Goal: Task Accomplishment & Management: Use online tool/utility

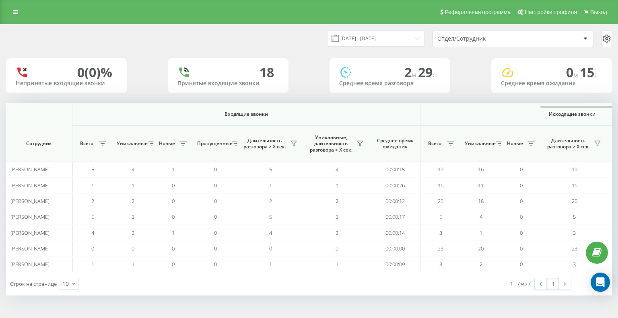
scroll to position [0, 347]
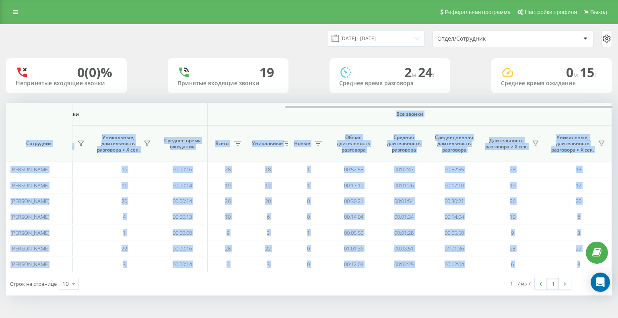
drag, startPoint x: 183, startPoint y: 108, endPoint x: 256, endPoint y: 109, distance: 73.2
click at [256, 109] on div "Входящие звонки Исходящие звонки Все звонки Сотрудник Всего Уникальные Новые Пр…" at bounding box center [309, 187] width 606 height 169
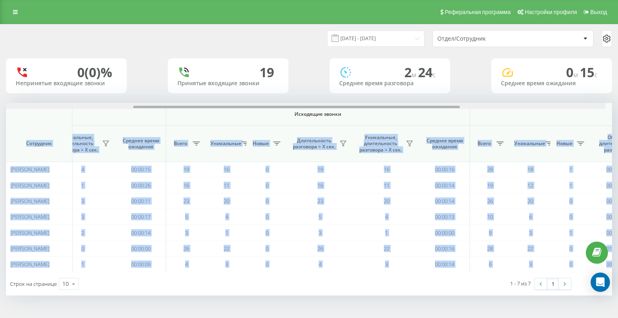
scroll to position [0, 248]
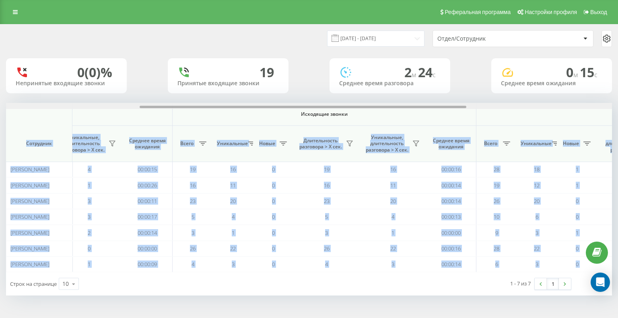
drag, startPoint x: 329, startPoint y: 106, endPoint x: 183, endPoint y: 101, distance: 145.3
click at [183, 101] on div "19.08.2025 - 19.08.2025 Отдел/Сотрудник 0 (0)% Непринятые входящие звонки 19 Пр…" at bounding box center [309, 160] width 606 height 271
click at [420, 142] on button at bounding box center [416, 143] width 12 height 13
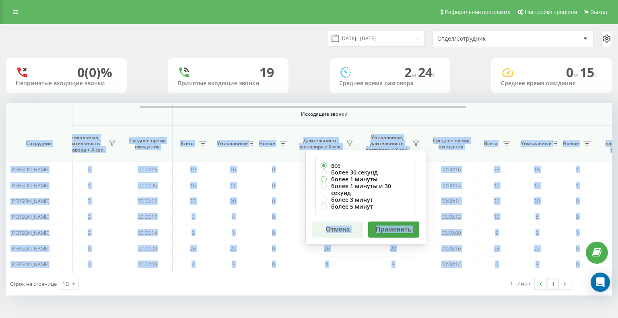
click at [321, 180] on label "более 1 минуты" at bounding box center [366, 179] width 90 height 7
radio input "true"
click at [388, 227] on button "Применить" at bounding box center [393, 230] width 51 height 16
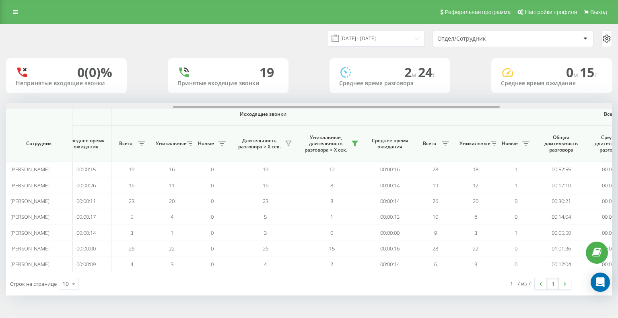
scroll to position [0, 308]
drag, startPoint x: 164, startPoint y: 107, endPoint x: 331, endPoint y: 118, distance: 166.9
click at [331, 118] on div "Входящие звонки Исходящие звонки Все звонки Сотрудник Всего Уникальные Новые Пр…" at bounding box center [309, 187] width 606 height 169
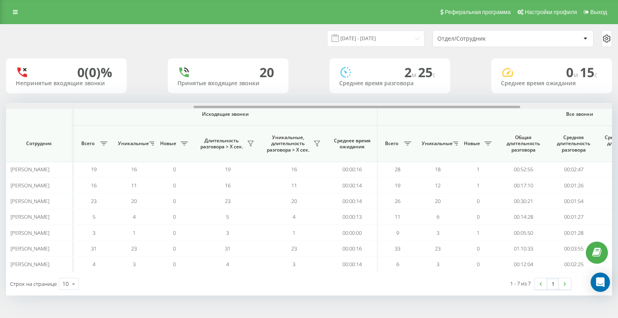
scroll to position [0, 348]
drag, startPoint x: 217, startPoint y: 106, endPoint x: 405, endPoint y: 106, distance: 187.9
click at [405, 106] on div at bounding box center [357, 107] width 327 height 2
click at [315, 143] on icon at bounding box center [316, 143] width 6 height 5
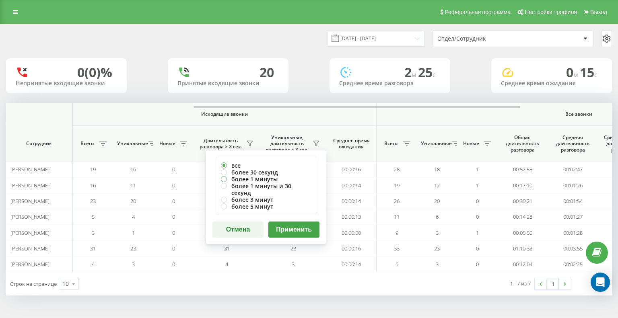
click at [250, 177] on label "более 1 минуты" at bounding box center [266, 179] width 90 height 7
radio input "true"
click at [283, 222] on button "Применить" at bounding box center [293, 230] width 51 height 16
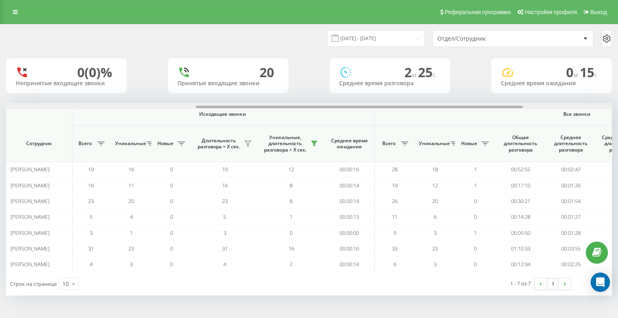
scroll to position [0, 349]
drag, startPoint x: 230, startPoint y: 106, endPoint x: 418, endPoint y: 107, distance: 188.7
click at [418, 107] on div at bounding box center [358, 107] width 327 height 2
